Goal: Task Accomplishment & Management: Use online tool/utility

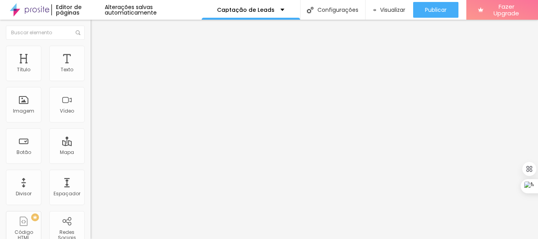
click at [96, 28] on img "button" at bounding box center [99, 29] width 6 height 6
click at [91, 54] on li "Avançado" at bounding box center [136, 58] width 91 height 8
click at [98, 54] on span "Estilo" at bounding box center [104, 51] width 12 height 7
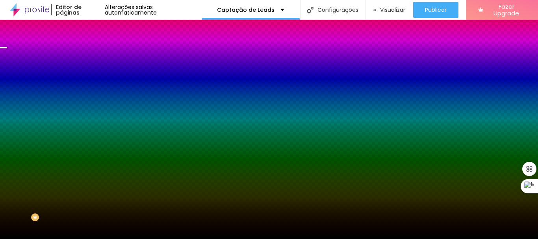
click at [91, 72] on span "Trocar imagem" at bounding box center [112, 69] width 43 height 7
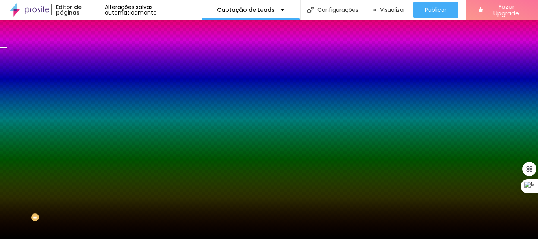
click at [91, 76] on div "Efeito da Imagem" at bounding box center [136, 74] width 91 height 5
click at [91, 82] on span "Parallax" at bounding box center [100, 78] width 19 height 7
click at [91, 72] on div "Trocar imagem" at bounding box center [136, 69] width 91 height 6
click at [98, 56] on span "Avançado" at bounding box center [111, 59] width 26 height 7
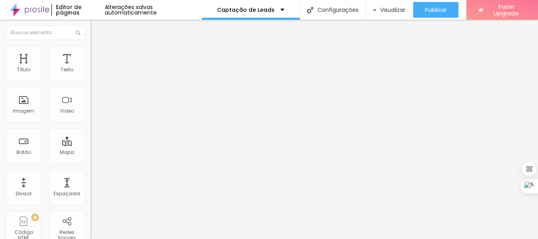
click at [91, 46] on li "Conteúdo" at bounding box center [136, 42] width 91 height 8
click at [91, 52] on li "Estilo" at bounding box center [136, 50] width 91 height 8
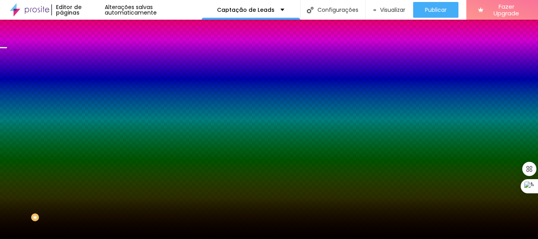
click at [91, 46] on li "Conteúdo" at bounding box center [136, 42] width 91 height 8
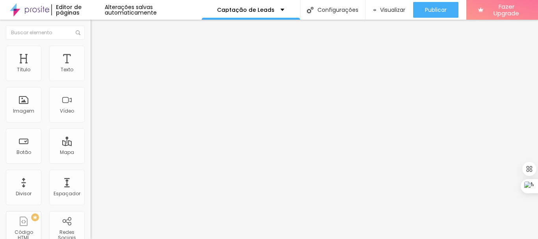
click at [91, 72] on span "Encaixotado" at bounding box center [106, 68] width 31 height 7
click at [91, 83] on div "Completo" at bounding box center [136, 80] width 91 height 5
click at [91, 76] on span "Encaixotado" at bounding box center [106, 73] width 31 height 7
click at [91, 51] on img at bounding box center [94, 49] width 7 height 7
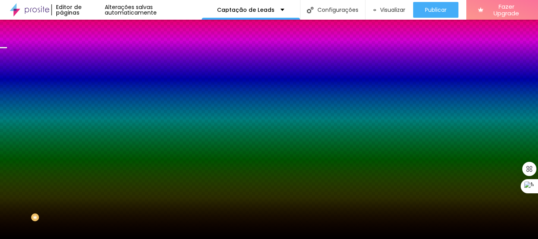
click at [91, 72] on div "Trocar imagem" at bounding box center [136, 69] width 91 height 6
click at [91, 72] on span "Trocar imagem" at bounding box center [112, 69] width 43 height 7
click at [91, 82] on span "Parallax" at bounding box center [100, 78] width 19 height 7
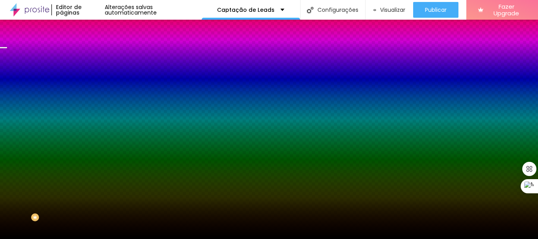
scroll to position [0, 0]
click at [96, 28] on img "button" at bounding box center [99, 29] width 6 height 6
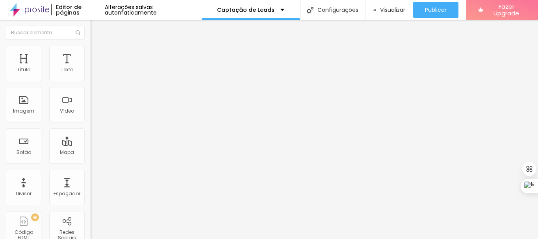
click at [91, 52] on li "Estilo" at bounding box center [136, 50] width 91 height 8
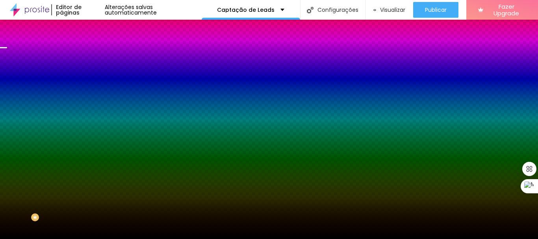
click at [91, 72] on div "Trocar imagem" at bounding box center [136, 69] width 91 height 6
click at [91, 72] on div "Imagem de fundo Trocar imagem" at bounding box center [136, 66] width 91 height 10
click at [91, 54] on img at bounding box center [94, 57] width 7 height 7
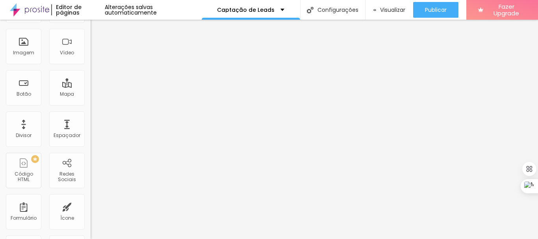
scroll to position [0, 0]
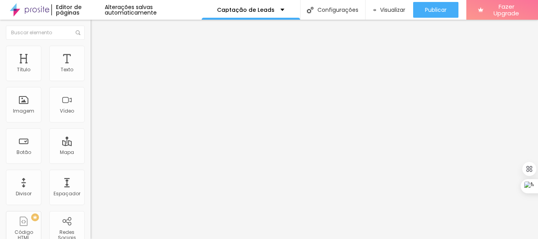
type input "391"
type input "373"
type input "367"
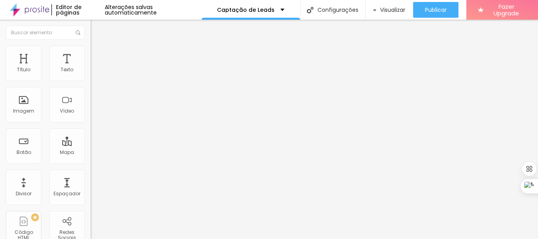
type input "367"
type input "360"
type input "354"
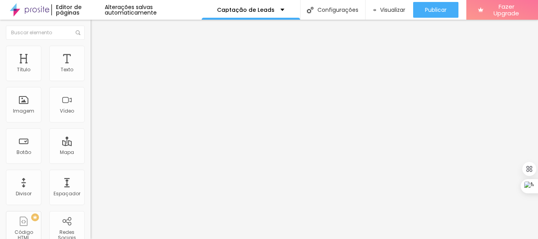
type input "348"
type input "342"
type input "335"
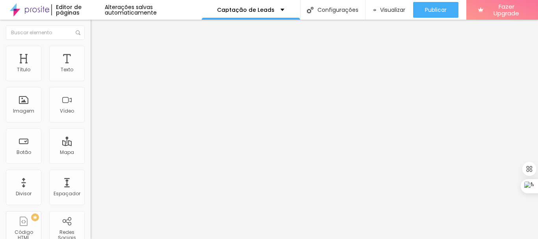
type input "335"
type input "323"
type input "329"
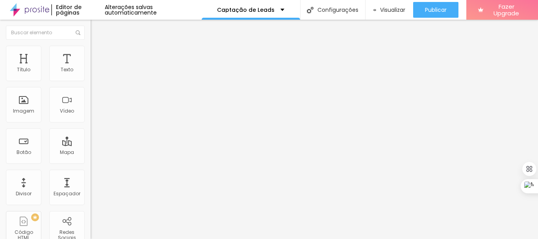
drag, startPoint x: 42, startPoint y: 93, endPoint x: 38, endPoint y: 92, distance: 4.0
type input "342"
type input "348"
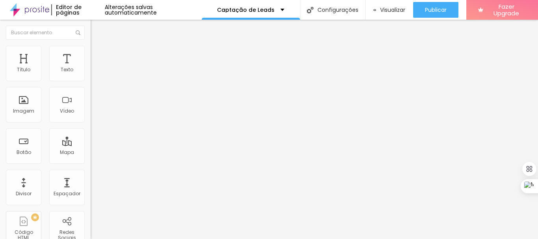
type input "348"
type input "354"
type input "360"
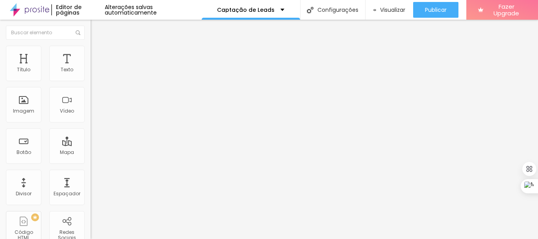
type input "367"
type input "373"
type input "379"
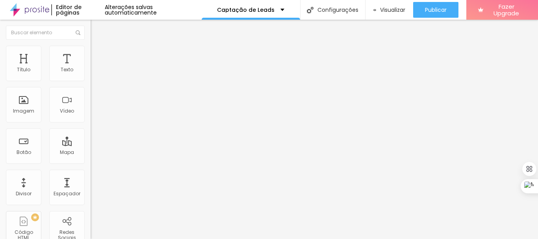
type input "379"
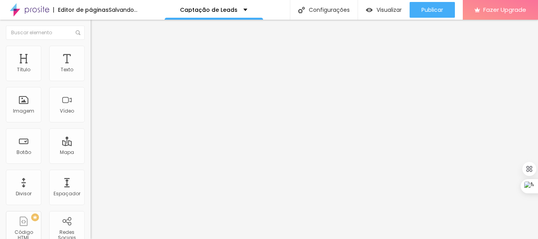
type input "379"
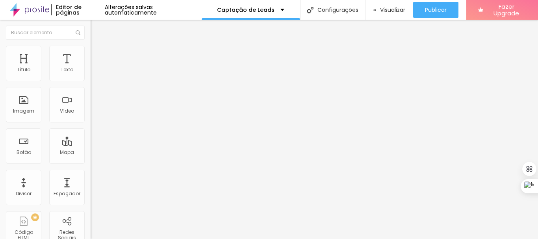
click at [91, 50] on li "Estilo" at bounding box center [136, 50] width 91 height 8
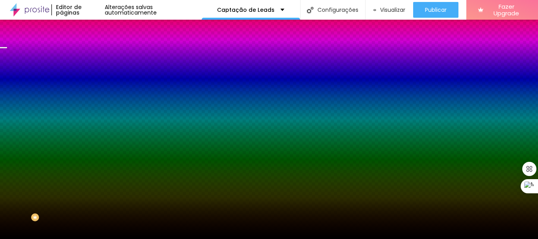
click at [91, 72] on div "Trocar imagem" at bounding box center [136, 69] width 91 height 6
click at [91, 82] on span "Parallax" at bounding box center [100, 78] width 19 height 7
click at [91, 87] on span "Nenhum" at bounding box center [101, 83] width 20 height 7
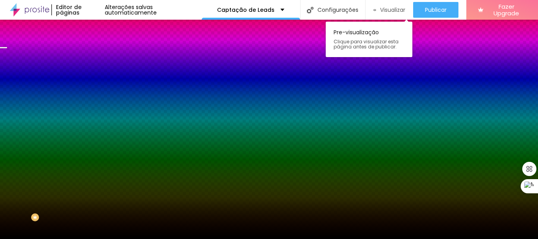
click at [393, 7] on span "Visualizar" at bounding box center [392, 10] width 25 height 6
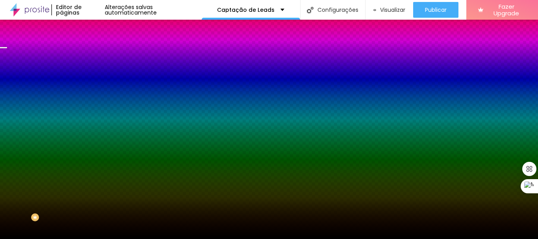
click at [91, 72] on span "Trocar imagem" at bounding box center [112, 69] width 43 height 7
click at [91, 72] on div "Trocar imagem" at bounding box center [136, 69] width 91 height 6
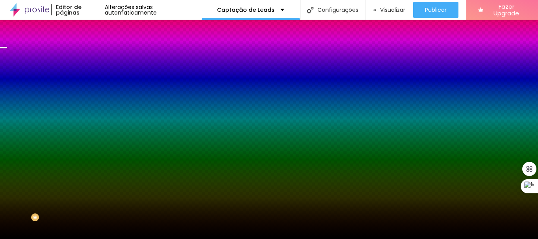
click at [91, 94] on span "Parallax" at bounding box center [100, 90] width 19 height 7
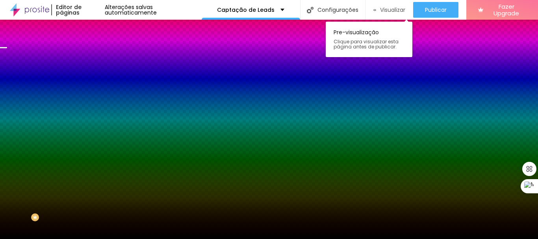
click at [391, 11] on span "Visualizar" at bounding box center [392, 10] width 25 height 6
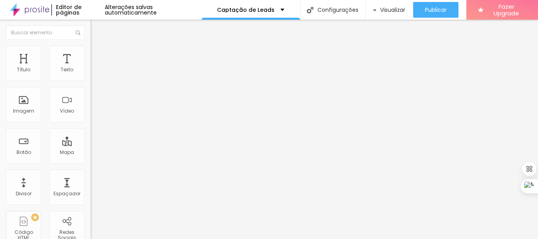
click at [91, 68] on span "Trocar imagem" at bounding box center [112, 64] width 43 height 7
click at [91, 80] on div "Contato" at bounding box center [136, 72] width 91 height 13
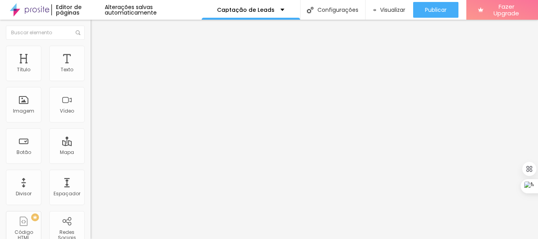
click at [91, 54] on li "Avançado" at bounding box center [136, 58] width 91 height 8
click at [98, 54] on span "Estilo" at bounding box center [104, 51] width 12 height 7
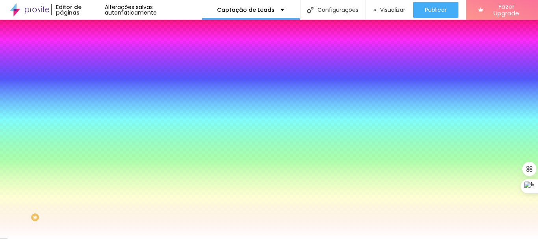
click at [91, 46] on li "Conteúdo" at bounding box center [136, 42] width 91 height 8
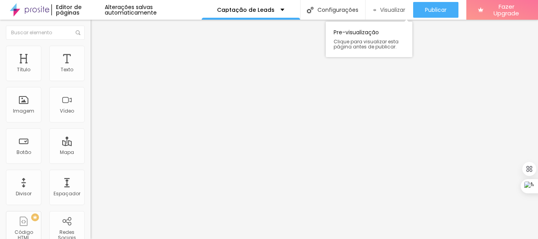
click at [392, 9] on span "Visualizar" at bounding box center [392, 10] width 25 height 6
paste input "[URL][DOMAIN_NAME]"
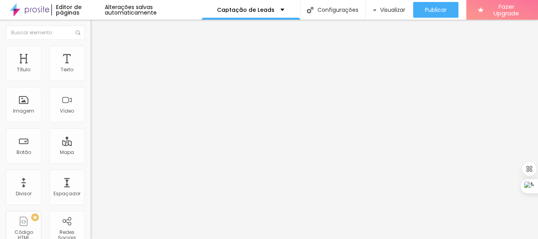
type input "[URL][DOMAIN_NAME]"
click at [91, 159] on div "Facebook" at bounding box center [136, 161] width 91 height 5
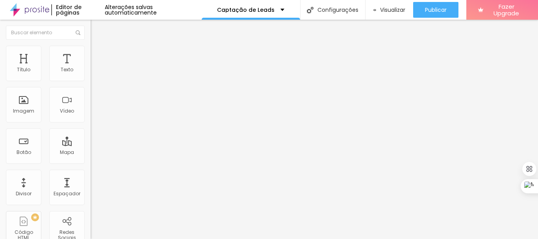
click at [388, 9] on span "Visualizar" at bounding box center [392, 10] width 25 height 6
click at [20, 65] on div "Título" at bounding box center [23, 63] width 35 height 35
click at [392, 9] on span "Visualizar" at bounding box center [392, 10] width 25 height 6
click at [91, 54] on img at bounding box center [94, 57] width 7 height 7
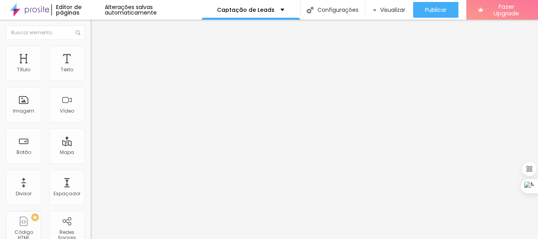
click at [96, 26] on img "button" at bounding box center [99, 29] width 6 height 6
click at [384, 10] on span "Visualizar" at bounding box center [392, 10] width 25 height 6
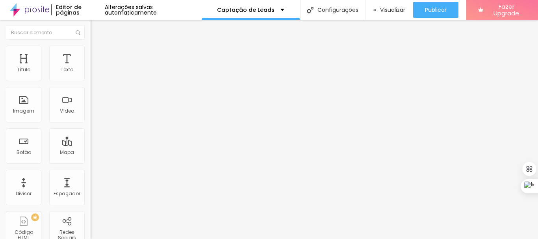
click at [91, 50] on img at bounding box center [94, 49] width 7 height 7
click at [96, 28] on img "button" at bounding box center [99, 29] width 6 height 6
click at [390, 11] on span "Visualizar" at bounding box center [392, 10] width 25 height 6
click at [25, 116] on div "Imagem" at bounding box center [23, 104] width 35 height 35
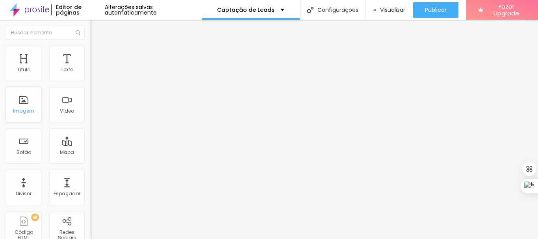
click at [25, 116] on div "Imagem" at bounding box center [23, 104] width 35 height 35
click at [91, 52] on li "Estilo" at bounding box center [136, 50] width 91 height 8
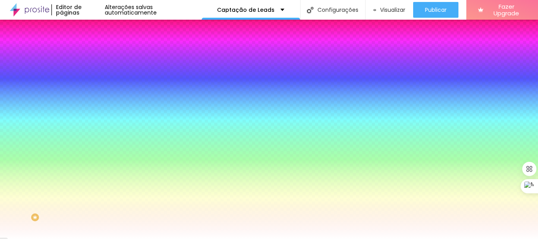
click at [91, 54] on img at bounding box center [94, 57] width 7 height 7
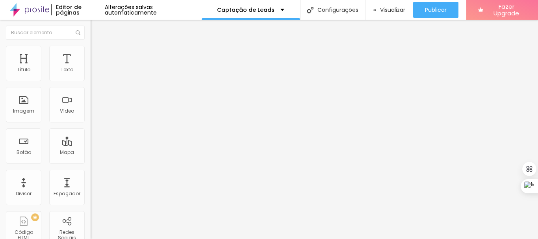
click at [91, 46] on li "Conteúdo" at bounding box center [136, 42] width 91 height 8
click at [96, 26] on img "button" at bounding box center [99, 29] width 6 height 6
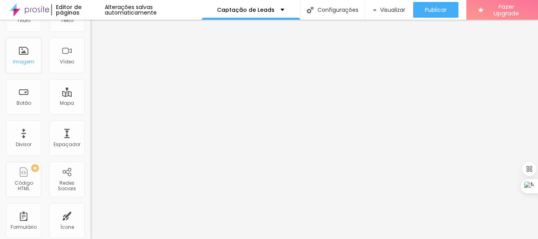
scroll to position [5, 0]
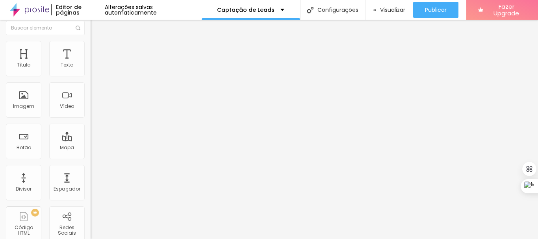
click at [91, 63] on span "Adicionar imagem" at bounding box center [116, 59] width 51 height 7
click at [91, 119] on span "Original" at bounding box center [100, 115] width 19 height 7
click at [91, 128] on span "Padrão" at bounding box center [100, 124] width 18 height 7
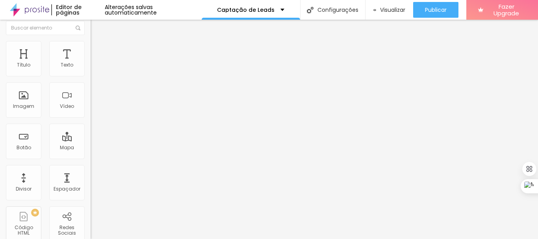
click at [91, 123] on span "Cinema" at bounding box center [101, 120] width 20 height 7
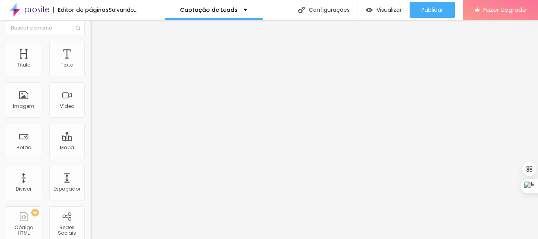
click at [91, 135] on span "Quadrado" at bounding box center [104, 132] width 26 height 7
click at [91, 128] on span "Padrão" at bounding box center [100, 124] width 18 height 7
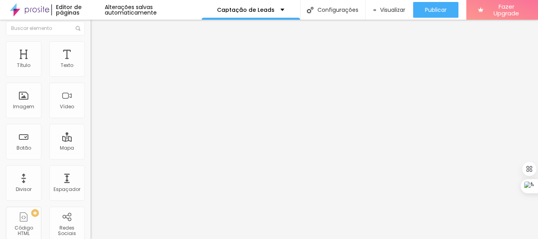
scroll to position [0, 0]
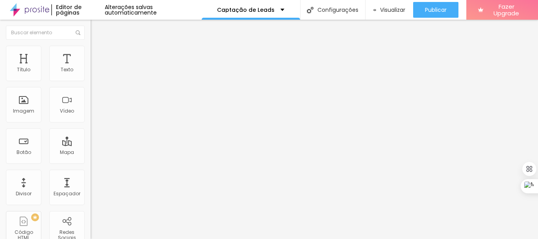
click at [96, 30] on img "button" at bounding box center [99, 29] width 6 height 6
click at [91, 68] on span "Trocar imagem" at bounding box center [112, 64] width 43 height 7
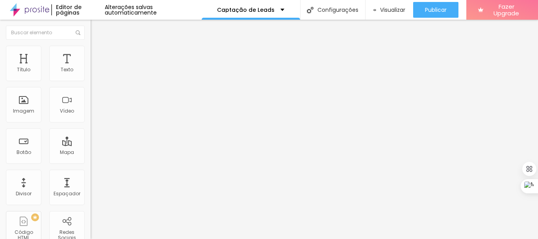
click at [91, 68] on span "Trocar imagem" at bounding box center [112, 64] width 43 height 7
click at [91, 123] on span "4:3 Padrão" at bounding box center [104, 120] width 26 height 7
click at [91, 145] on span "Original" at bounding box center [100, 141] width 19 height 7
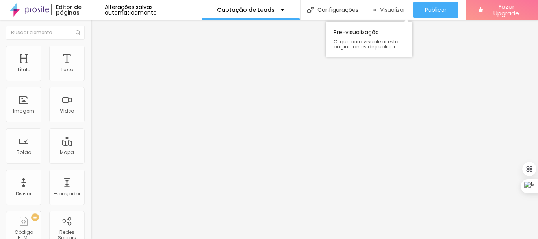
click at [394, 9] on span "Visualizar" at bounding box center [392, 10] width 25 height 6
click at [91, 80] on input "text" at bounding box center [138, 76] width 95 height 8
type input "(11)95029-8888"
